Goal: Transaction & Acquisition: Book appointment/travel/reservation

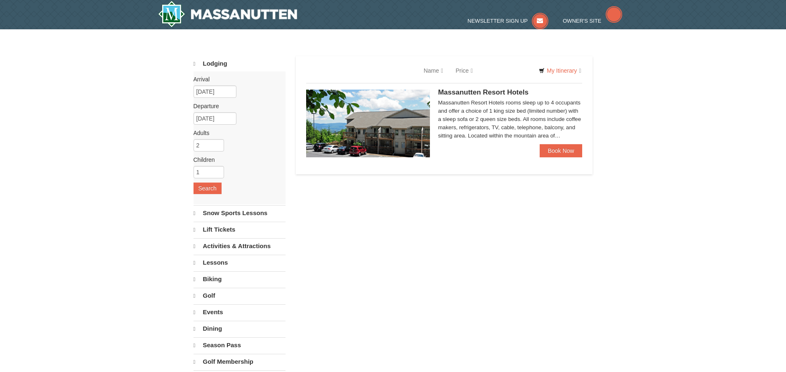
select select "10"
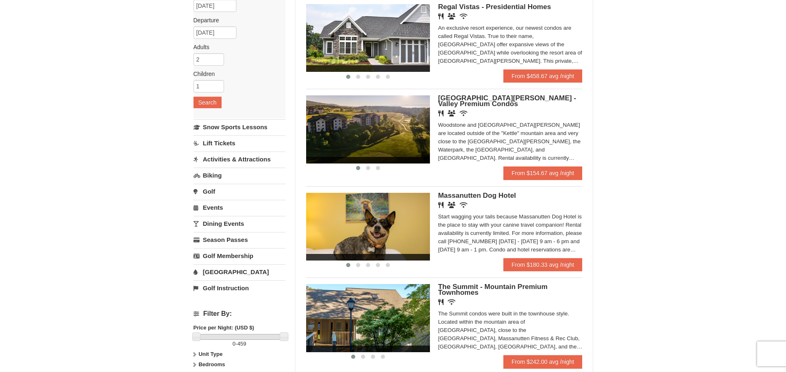
scroll to position [82, 0]
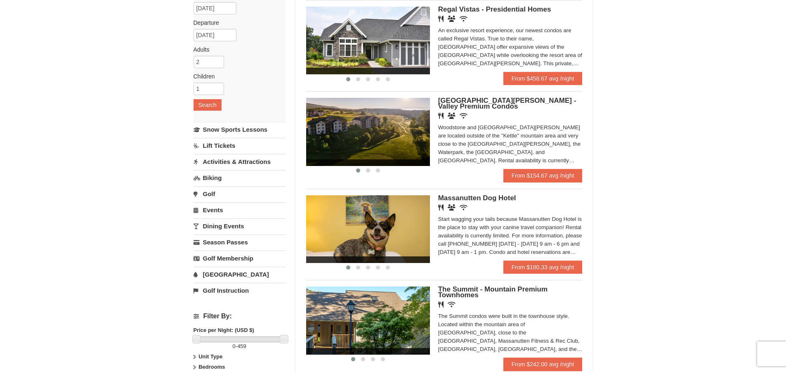
click at [462, 102] on span "[GEOGRAPHIC_DATA][PERSON_NAME] - Valley Premium Condos" at bounding box center [507, 104] width 138 height 14
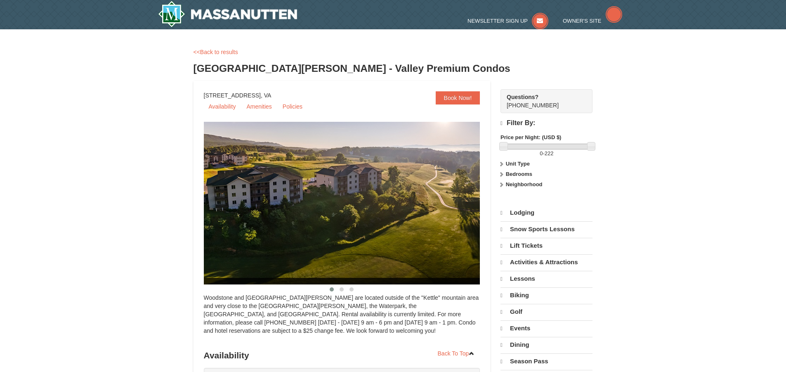
select select "10"
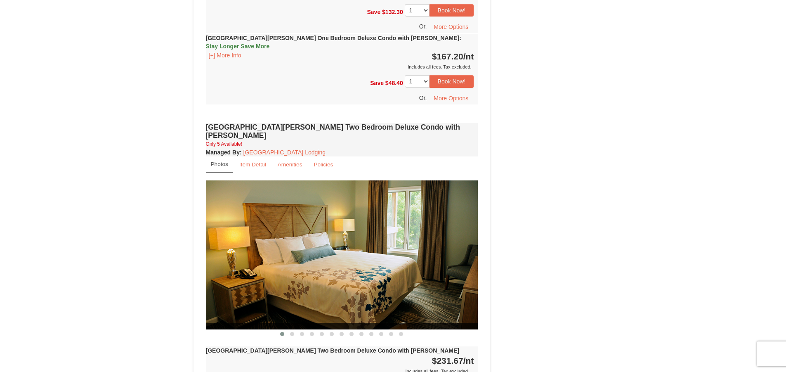
scroll to position [1072, 0]
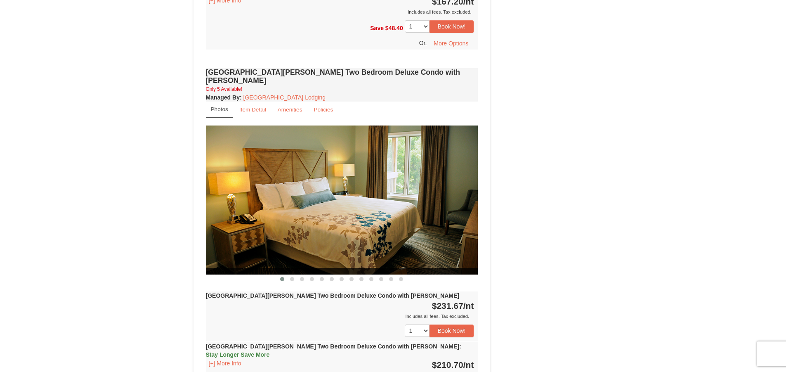
click at [363, 220] on img at bounding box center [342, 199] width 272 height 149
click at [292, 277] on span at bounding box center [292, 279] width 4 height 4
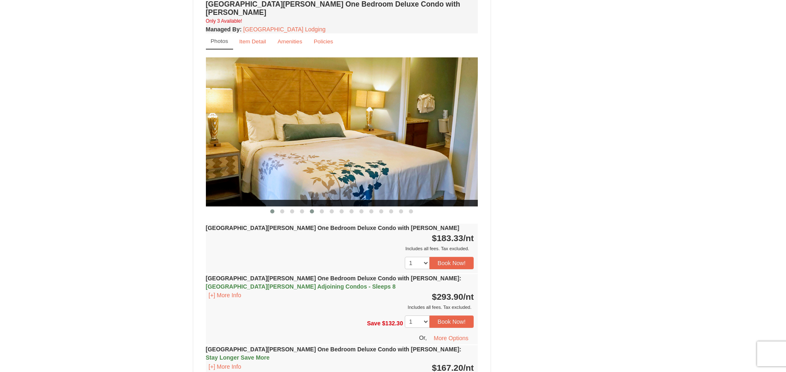
scroll to position [742, 0]
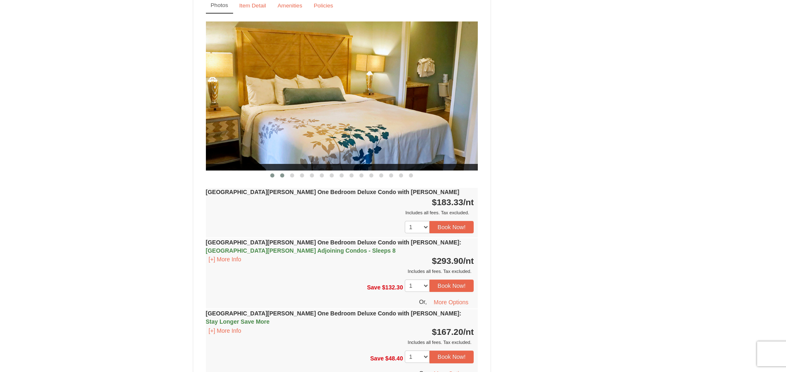
click at [281, 171] on button at bounding box center [282, 175] width 10 height 8
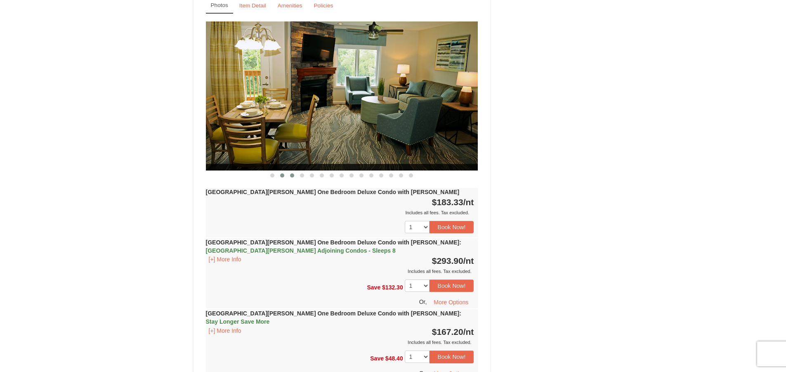
click at [290, 173] on span at bounding box center [292, 175] width 4 height 4
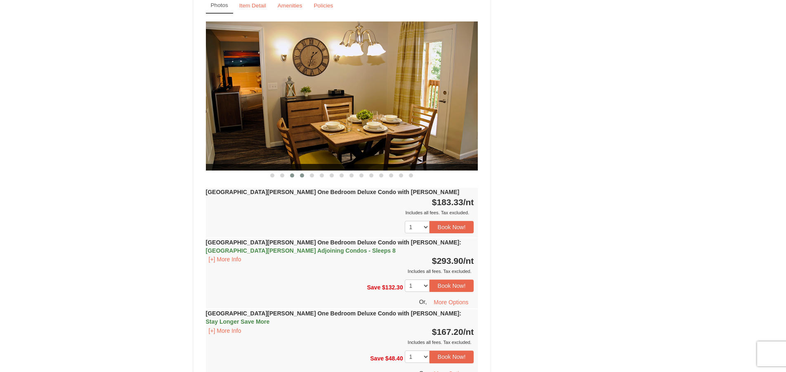
click at [302, 173] on span at bounding box center [302, 175] width 4 height 4
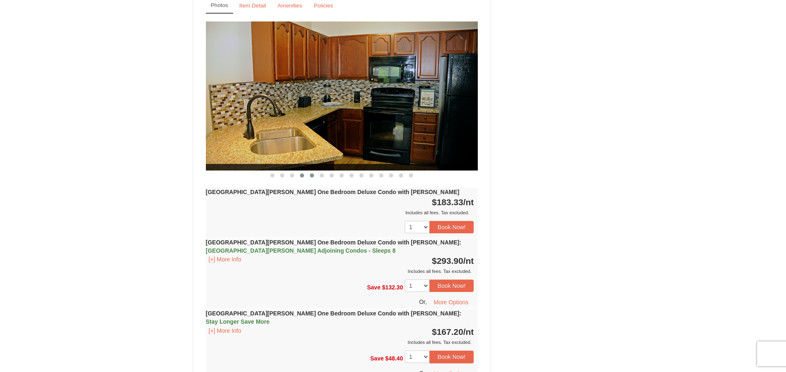
click at [312, 173] on span at bounding box center [312, 175] width 4 height 4
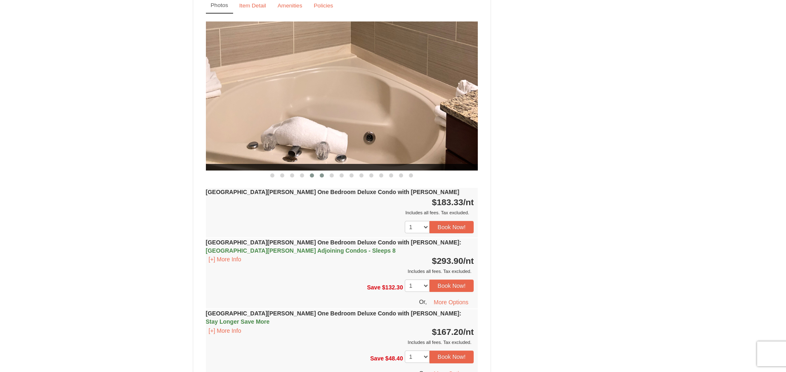
click at [320, 171] on button at bounding box center [322, 175] width 10 height 8
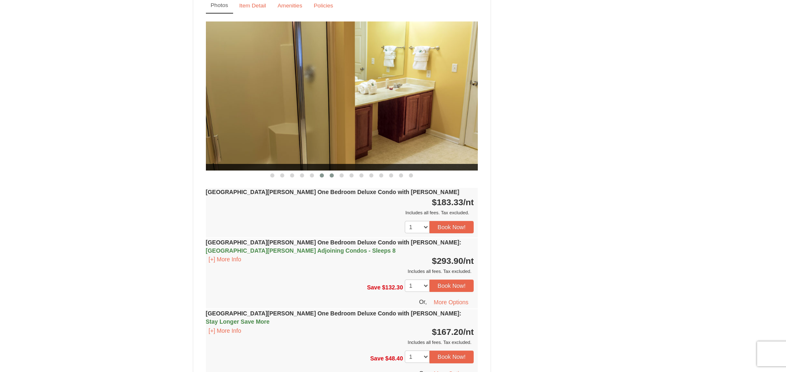
click at [333, 171] on button at bounding box center [332, 175] width 10 height 8
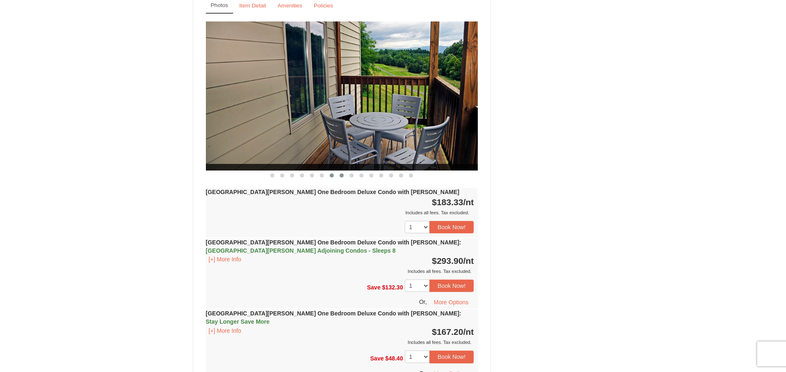
click at [339, 171] on button at bounding box center [342, 175] width 10 height 8
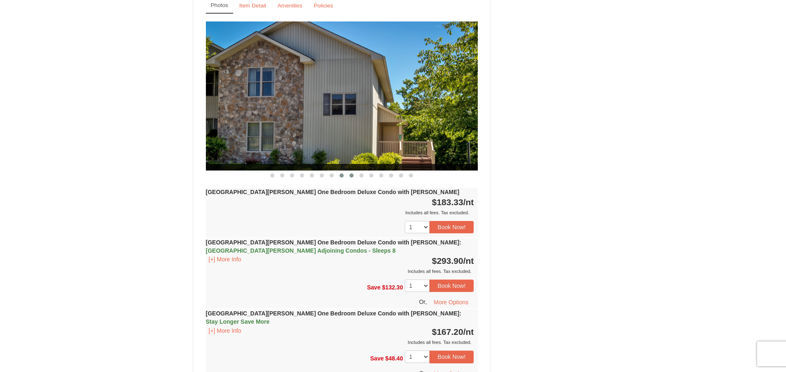
click at [351, 171] on button at bounding box center [351, 175] width 10 height 8
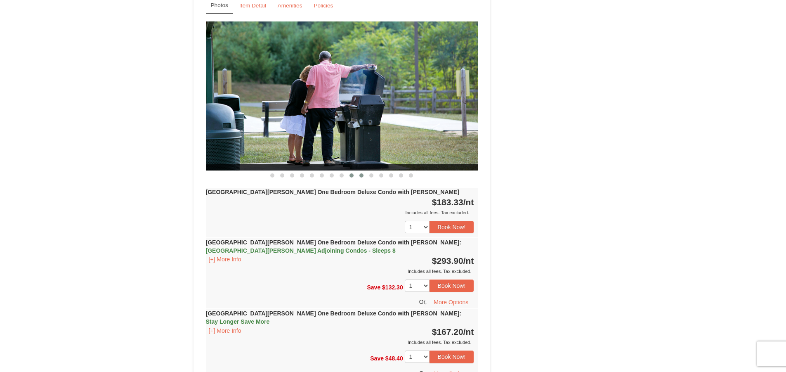
click at [362, 173] on span at bounding box center [361, 175] width 4 height 4
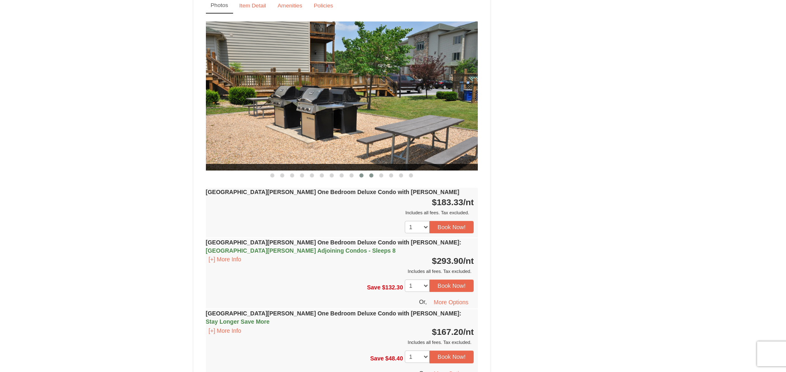
click at [370, 173] on span at bounding box center [371, 175] width 4 height 4
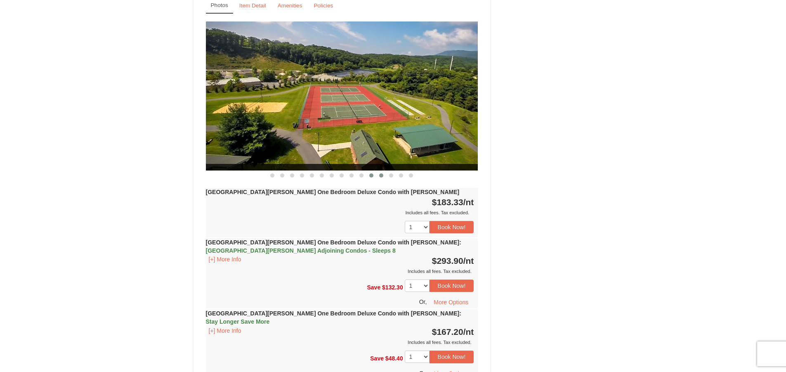
click at [380, 173] on span at bounding box center [381, 175] width 4 height 4
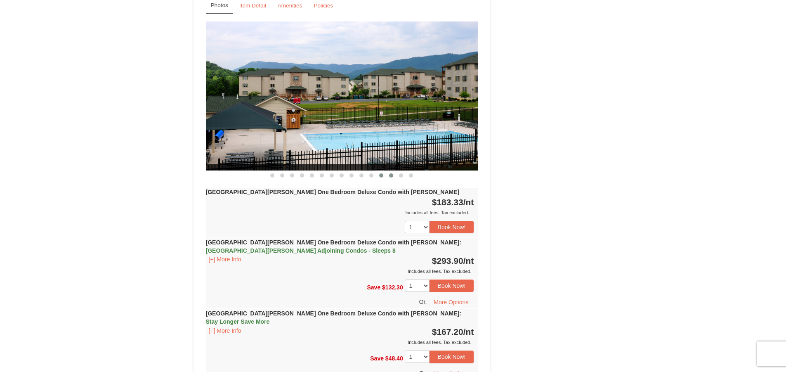
click at [390, 173] on span at bounding box center [391, 175] width 4 height 4
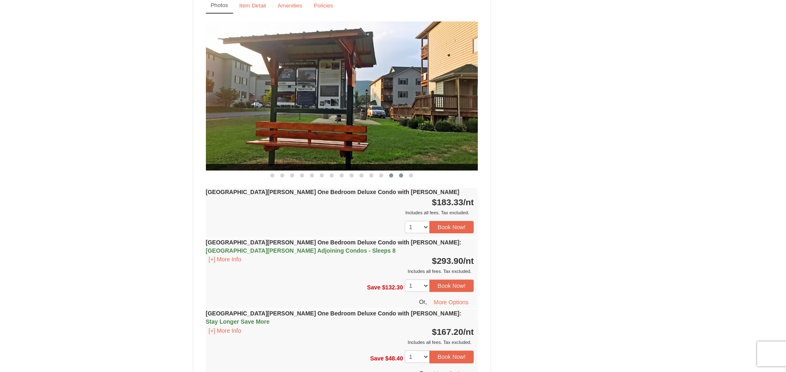
click at [398, 171] on button at bounding box center [401, 175] width 10 height 8
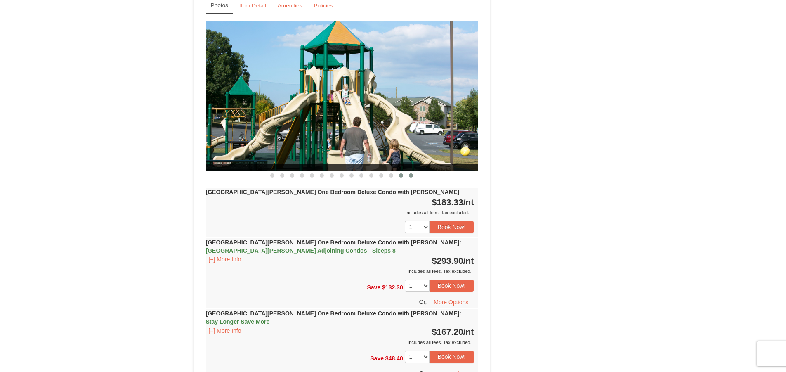
click at [408, 171] on button at bounding box center [411, 175] width 10 height 8
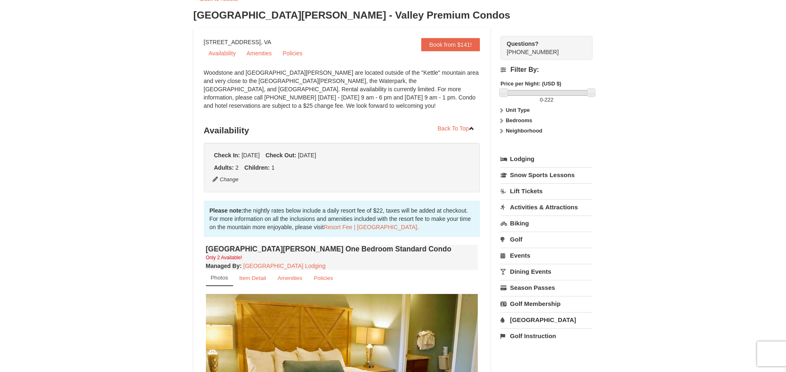
scroll to position [124, 0]
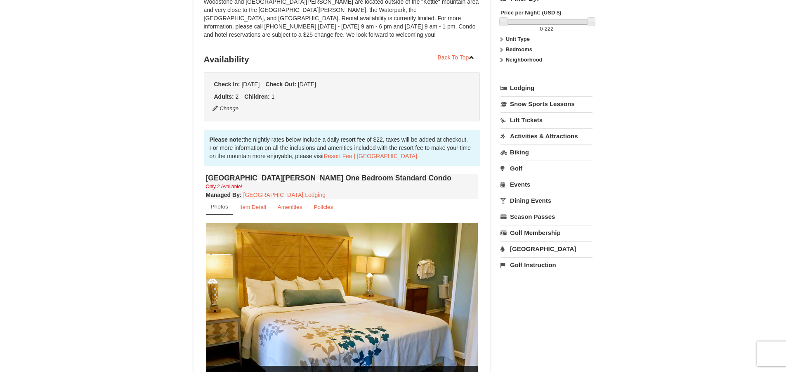
click at [537, 135] on link "Activities & Attractions" at bounding box center [546, 135] width 92 height 15
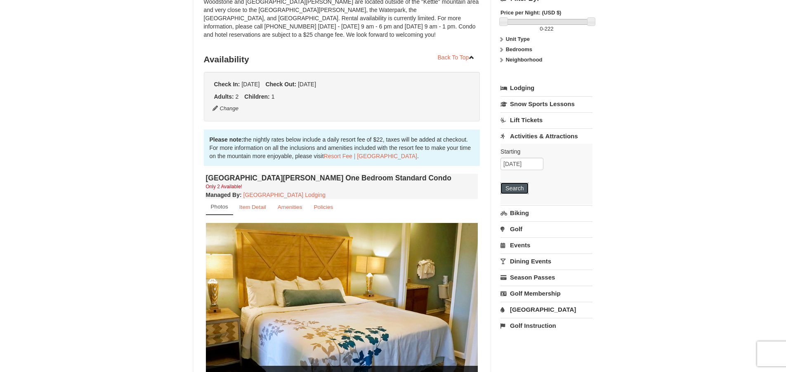
click at [512, 190] on button "Search" at bounding box center [514, 188] width 28 height 12
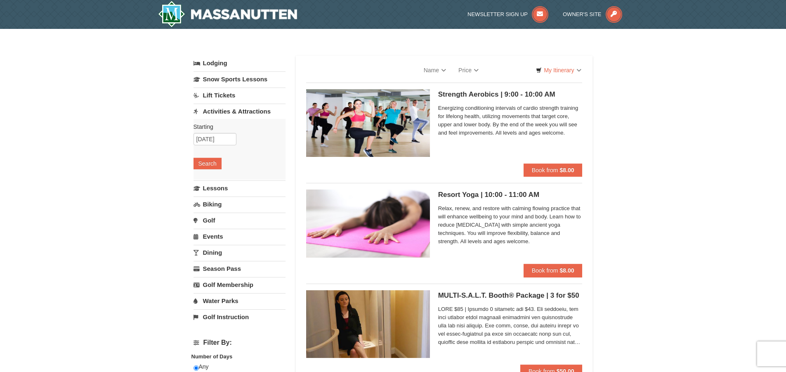
select select "10"
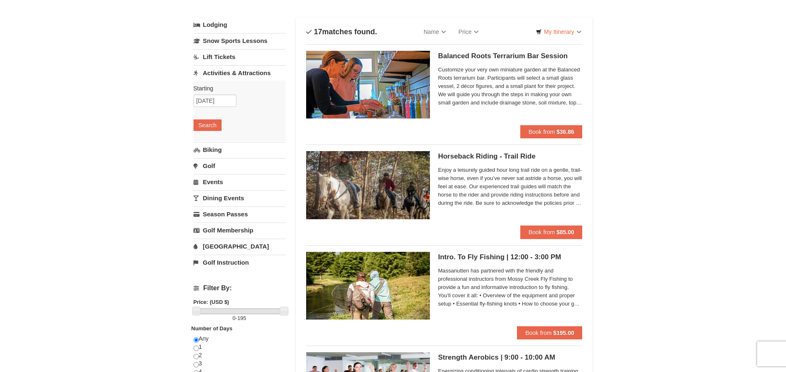
scroll to position [38, 0]
click at [216, 243] on link "[GEOGRAPHIC_DATA]" at bounding box center [239, 246] width 92 height 15
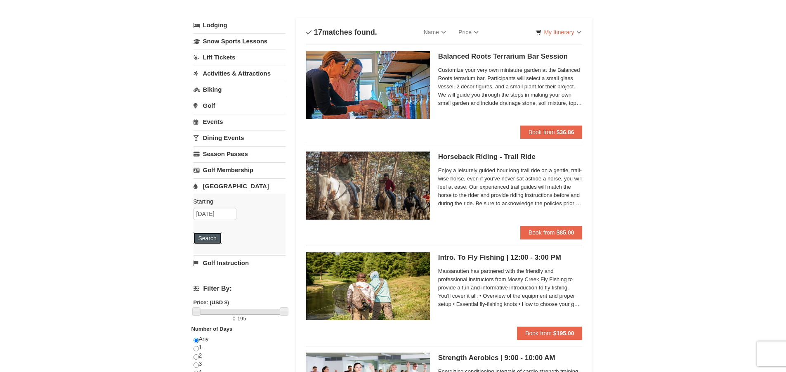
click at [209, 238] on button "Search" at bounding box center [207, 238] width 28 height 12
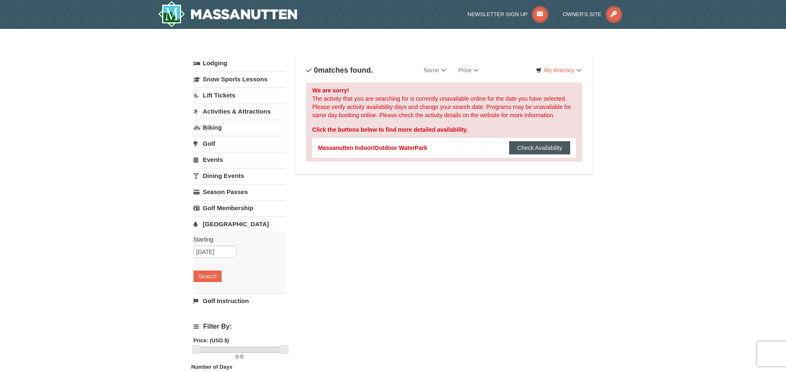
click at [530, 145] on button "Check Availability" at bounding box center [539, 147] width 61 height 13
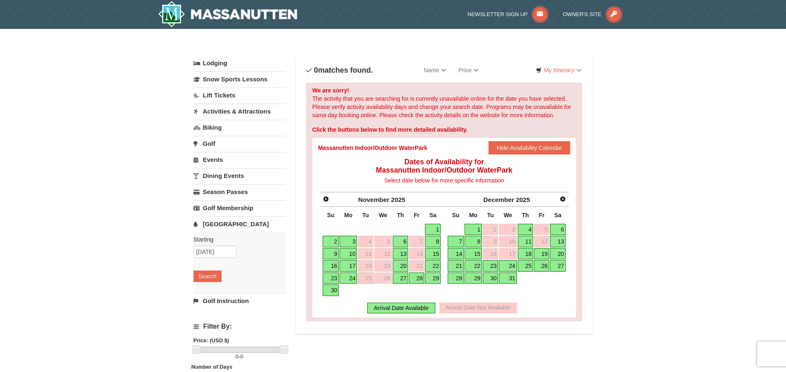
click at [401, 278] on link "27" at bounding box center [401, 278] width 16 height 12
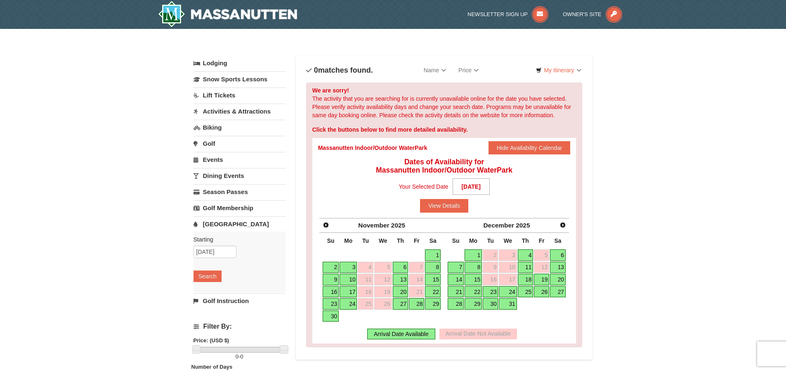
click at [402, 301] on link "27" at bounding box center [401, 304] width 16 height 12
click at [416, 299] on link "28" at bounding box center [416, 304] width 15 height 12
click at [435, 206] on button "View Details" at bounding box center [444, 205] width 48 height 13
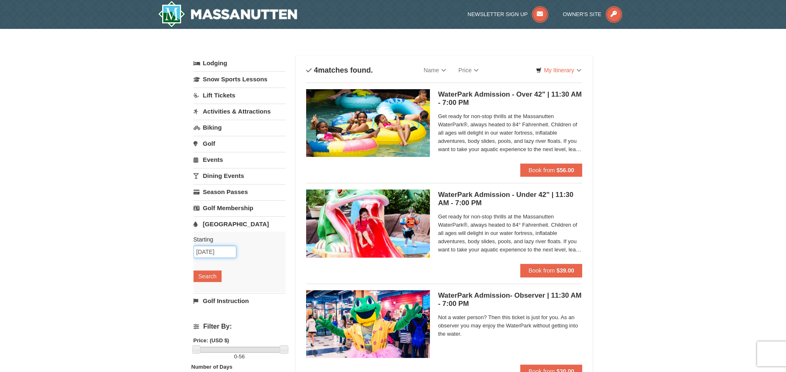
click at [209, 250] on input "[DATE]" at bounding box center [214, 251] width 43 height 12
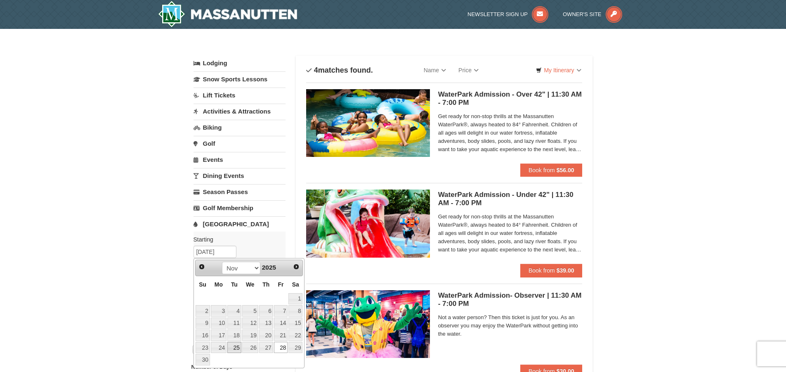
click at [235, 346] on link "25" at bounding box center [234, 347] width 14 height 12
type input "11/25/2025"
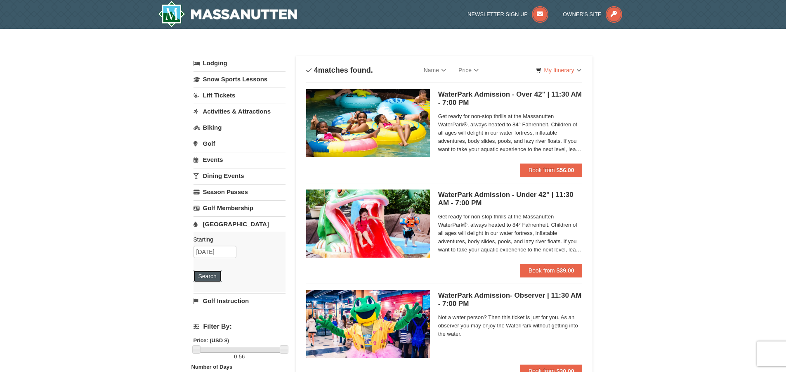
click at [203, 277] on button "Search" at bounding box center [207, 276] width 28 height 12
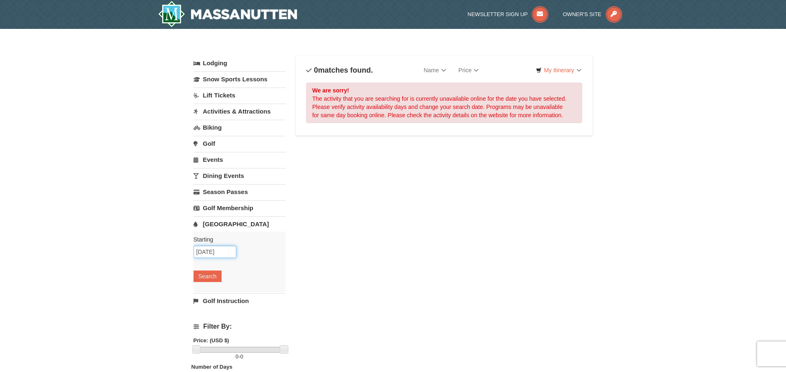
click at [209, 250] on input "11/25/2025" at bounding box center [214, 251] width 43 height 12
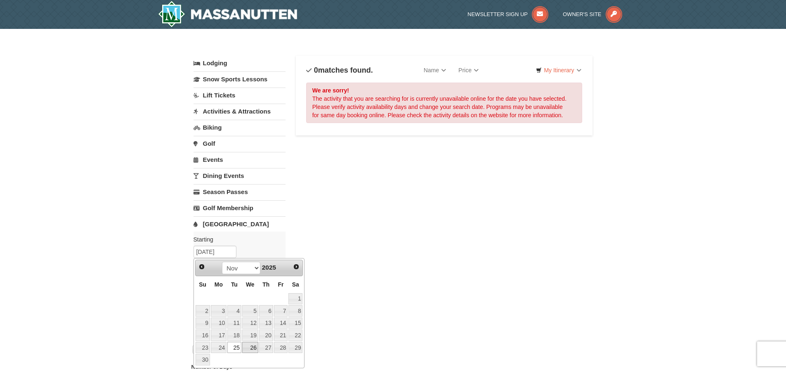
click at [248, 348] on link "26" at bounding box center [250, 347] width 16 height 12
type input "11/26/2025"
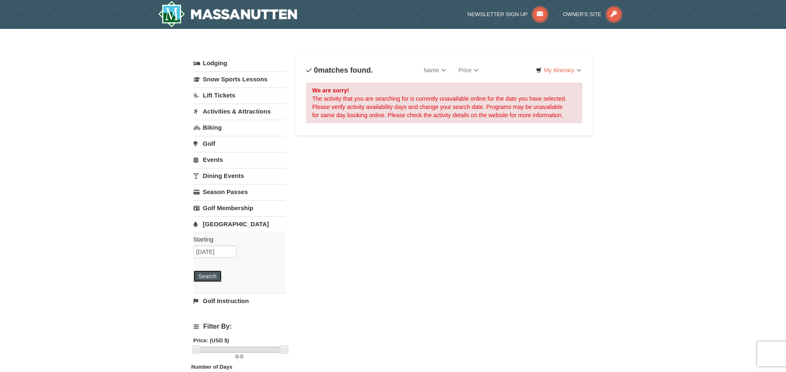
click at [210, 277] on button "Search" at bounding box center [207, 276] width 28 height 12
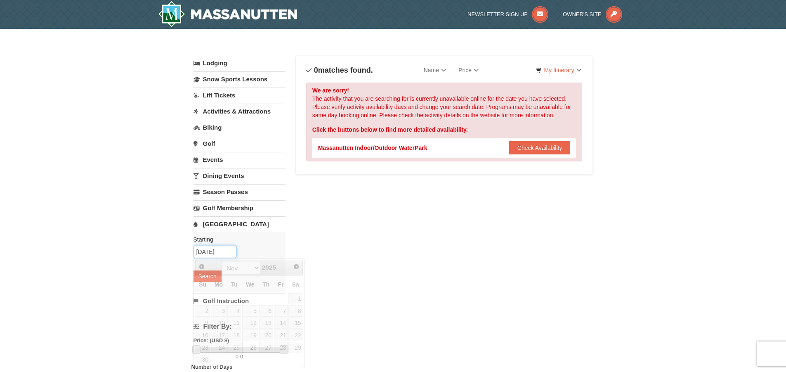
click at [209, 251] on input "[DATE]" at bounding box center [214, 251] width 43 height 12
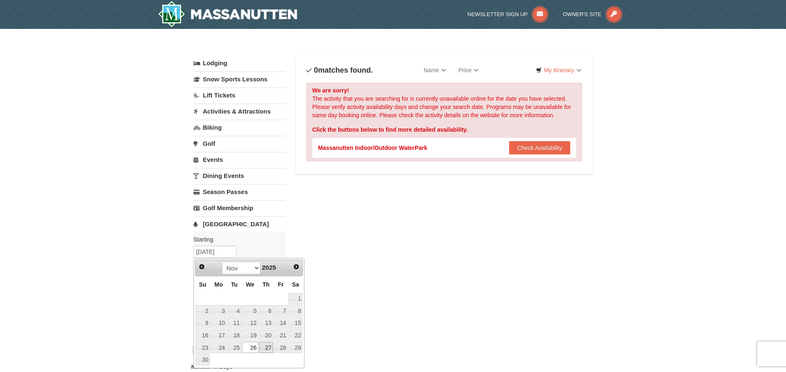
click at [264, 344] on link "27" at bounding box center [266, 347] width 14 height 12
type input "[DATE]"
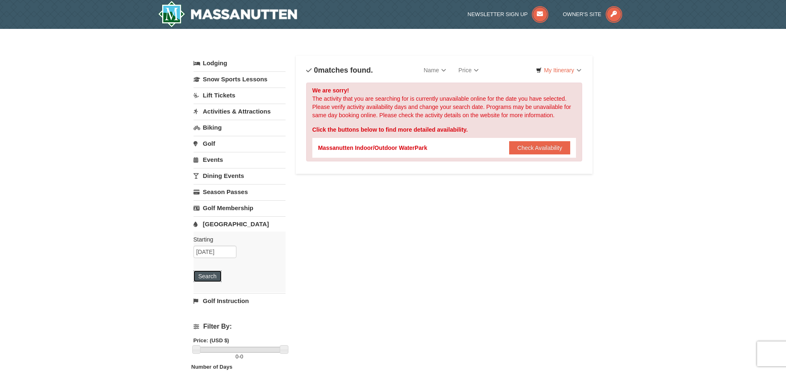
click at [204, 276] on button "Search" at bounding box center [207, 276] width 28 height 12
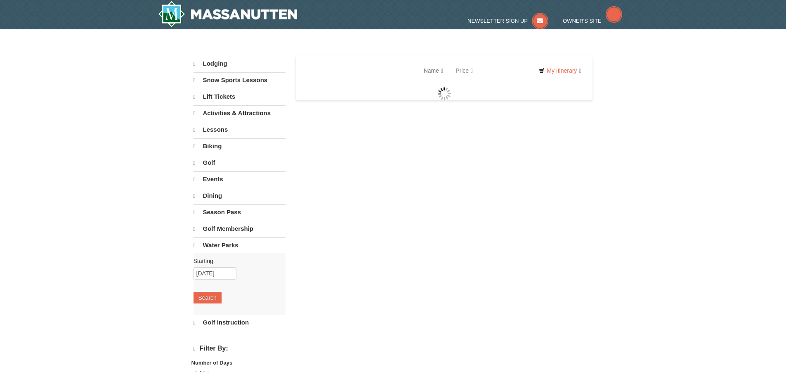
select select "10"
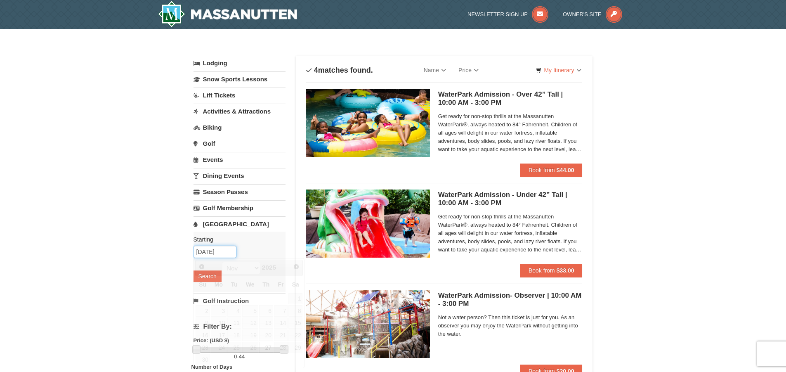
click at [209, 250] on input "11/27/2025" at bounding box center [214, 251] width 43 height 12
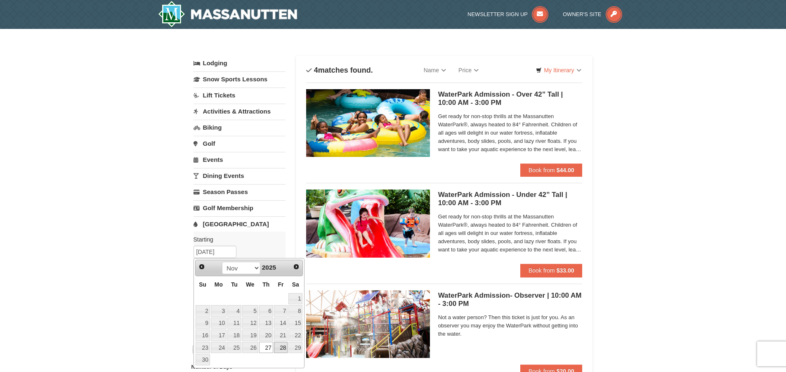
click at [280, 347] on link "28" at bounding box center [281, 347] width 14 height 12
type input "[DATE]"
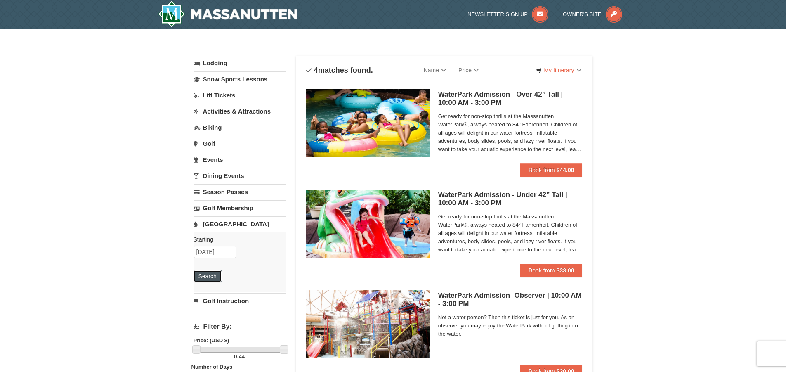
click at [202, 277] on button "Search" at bounding box center [207, 276] width 28 height 12
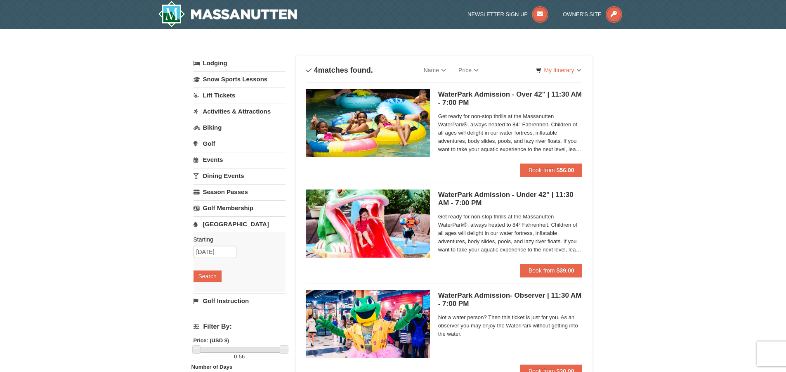
click at [225, 63] on link "Lodging" at bounding box center [239, 63] width 92 height 15
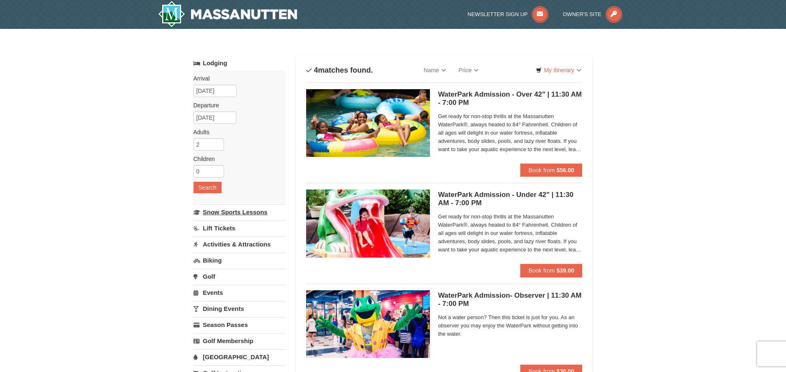
click at [224, 215] on link "Snow Sports Lessons" at bounding box center [239, 211] width 92 height 15
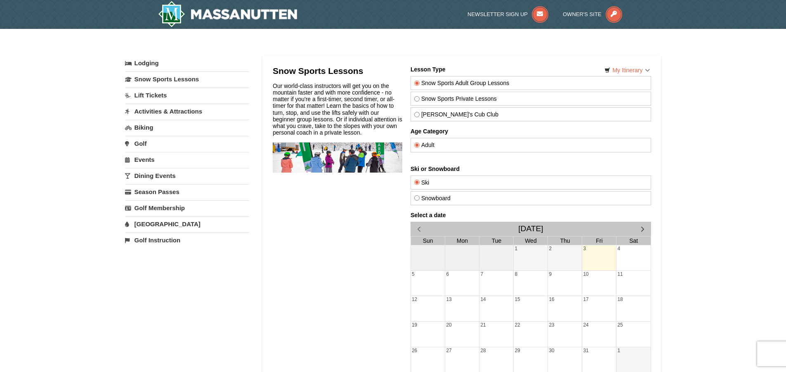
click at [158, 111] on link "Activities & Attractions" at bounding box center [187, 111] width 124 height 15
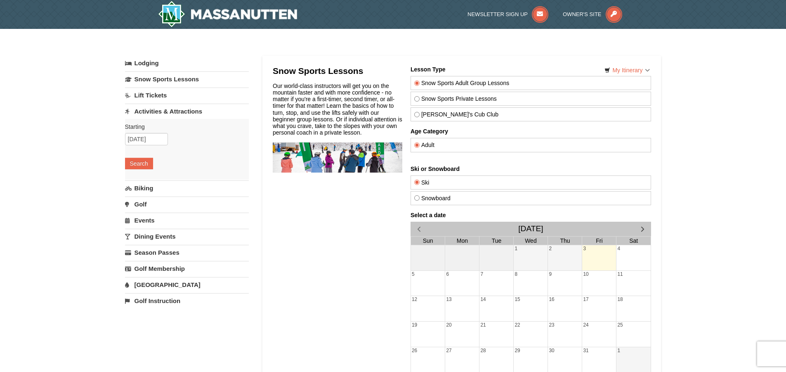
click at [154, 97] on link "Lift Tickets" at bounding box center [187, 94] width 124 height 15
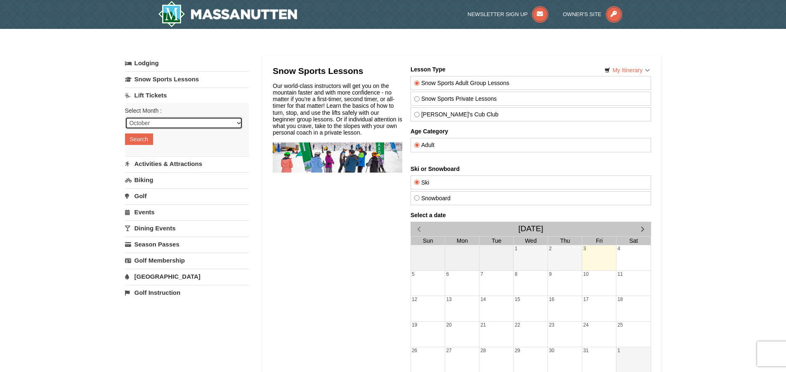
click at [166, 124] on select "October November December January February March April May June July August Sep…" at bounding box center [184, 123] width 118 height 12
select select "11"
click at [125, 117] on select "October November December January February March April May June July August Sep…" at bounding box center [184, 123] width 118 height 12
click at [140, 137] on button "Search" at bounding box center [139, 139] width 28 height 12
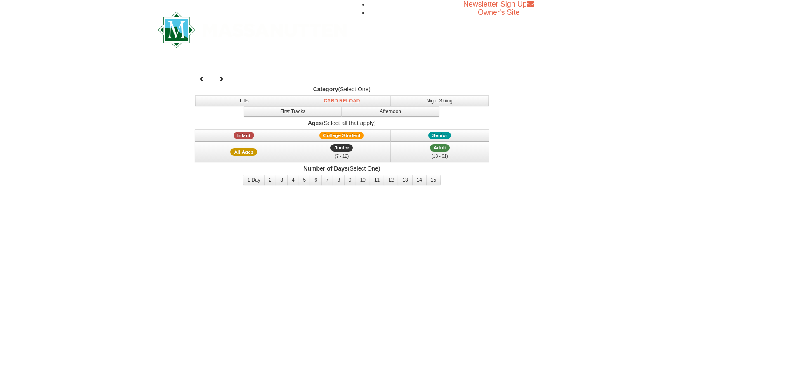
select select "11"
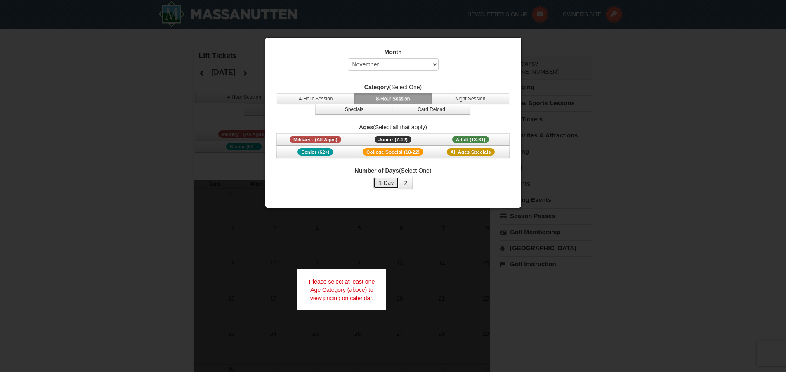
click at [387, 185] on button "1 Day" at bounding box center [386, 183] width 26 height 12
click at [403, 136] on span "Junior (7-12)" at bounding box center [392, 139] width 37 height 7
